Goal: Ask a question: Seek information or help from site administrators or community

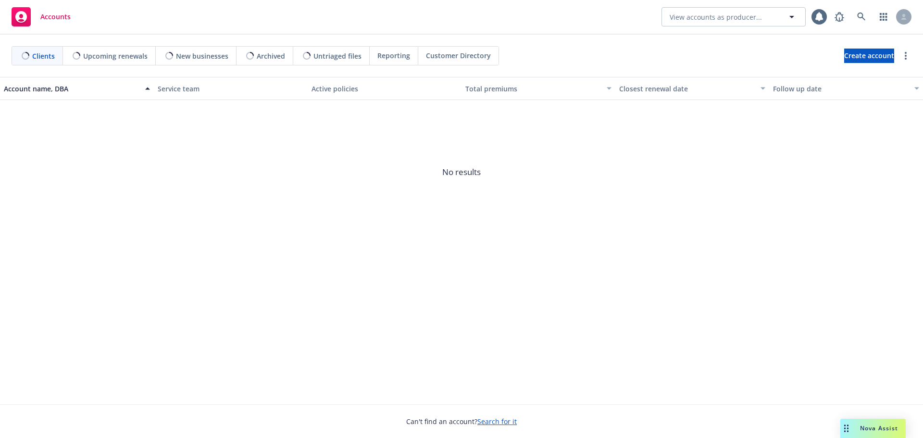
click at [853, 431] on div "Nova Assist" at bounding box center [878, 428] width 53 height 8
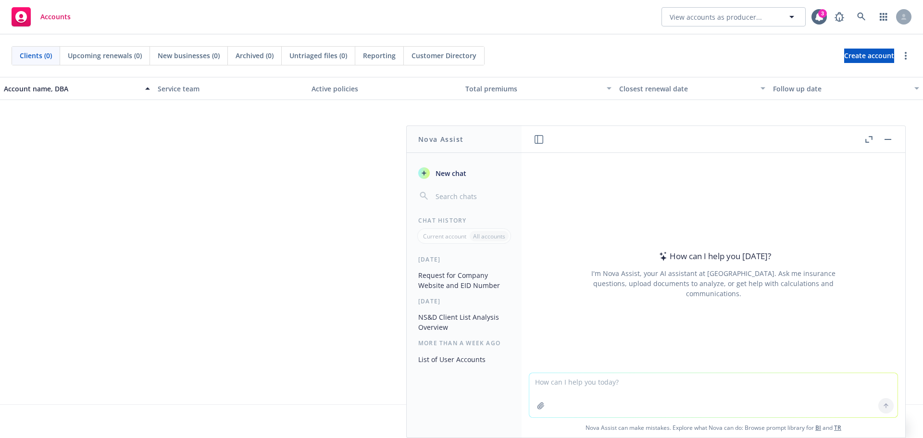
click at [456, 286] on button "Request for Company Website and EID Number" at bounding box center [463, 280] width 99 height 26
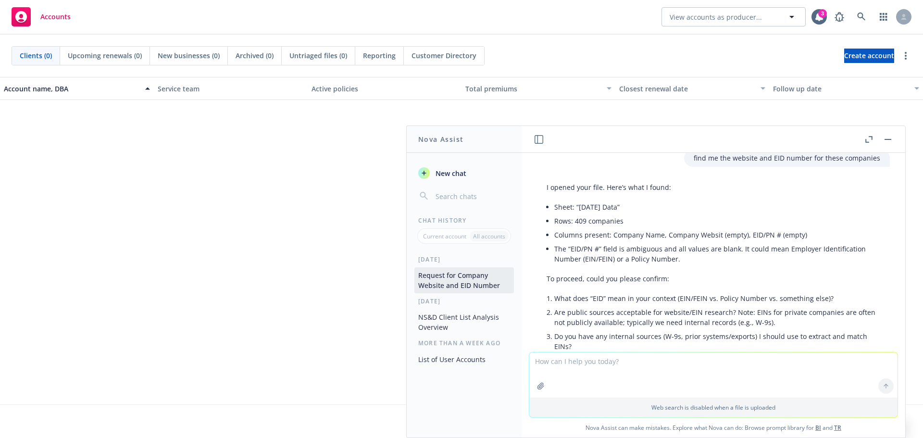
scroll to position [41, 0]
drag, startPoint x: 889, startPoint y: 261, endPoint x: 885, endPoint y: 277, distance: 16.0
click at [885, 277] on div "xlsx [DATE] Data.xlsx find me the website and EID number for these companies I …" at bounding box center [712, 252] width 383 height 199
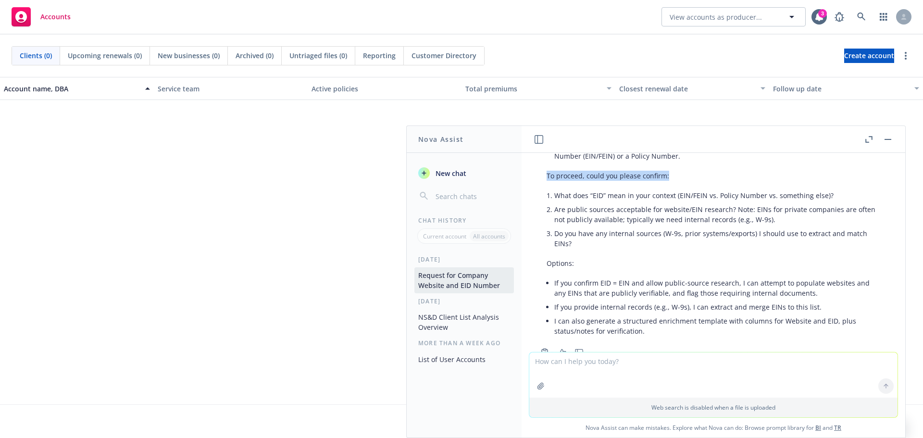
scroll to position [173, 0]
